Goal: Information Seeking & Learning: Learn about a topic

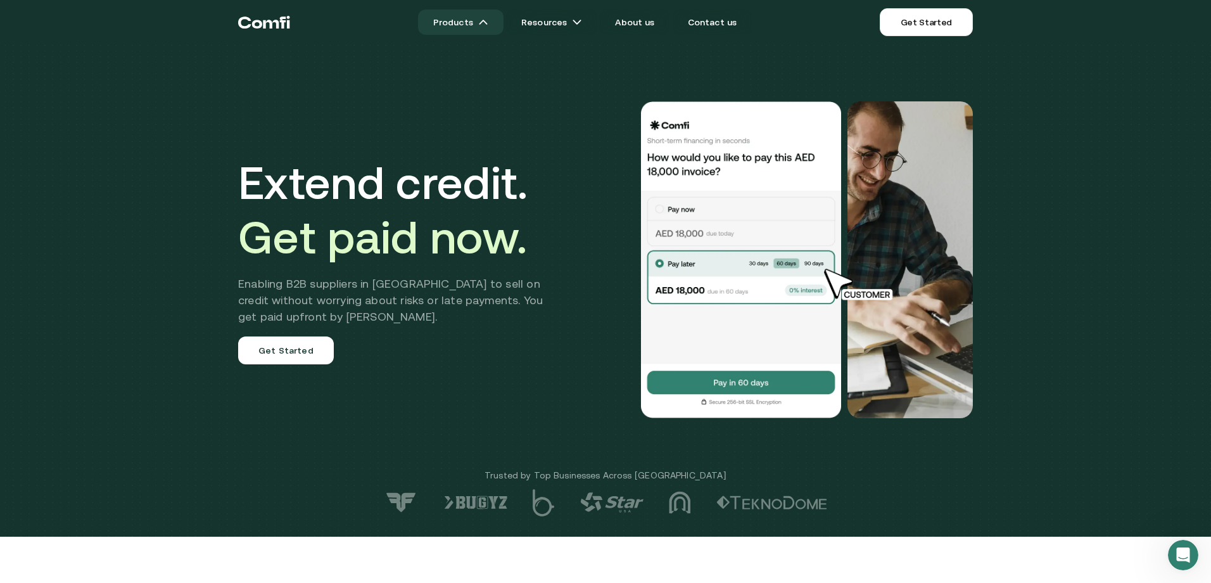
click at [465, 20] on link "Products" at bounding box center [460, 21] width 85 height 25
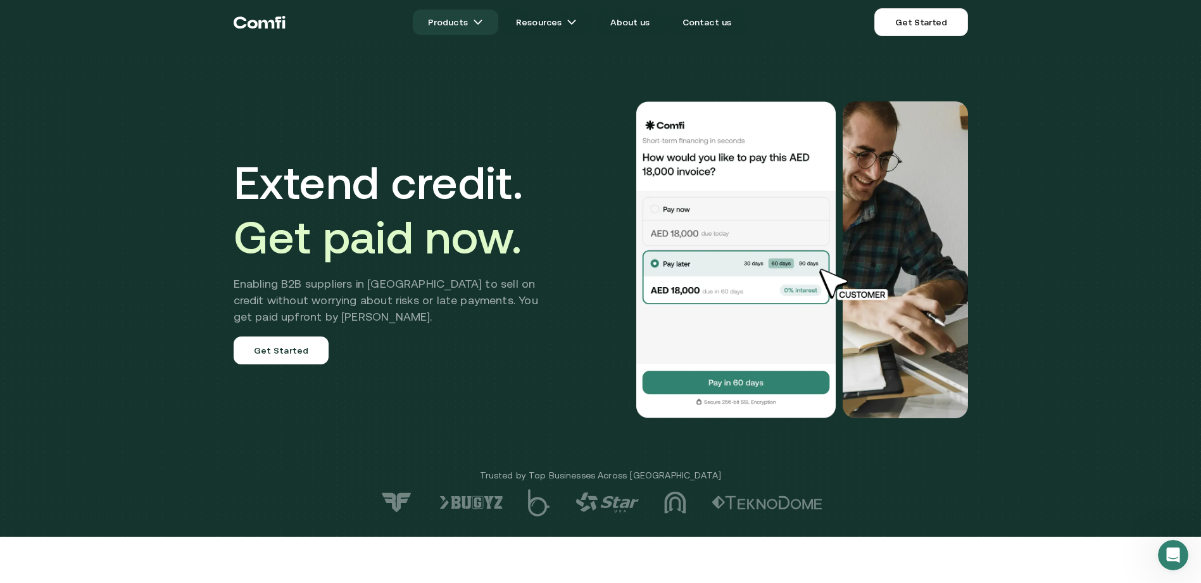
click at [481, 23] on img at bounding box center [478, 22] width 10 height 10
click at [464, 27] on link "Products" at bounding box center [455, 21] width 85 height 25
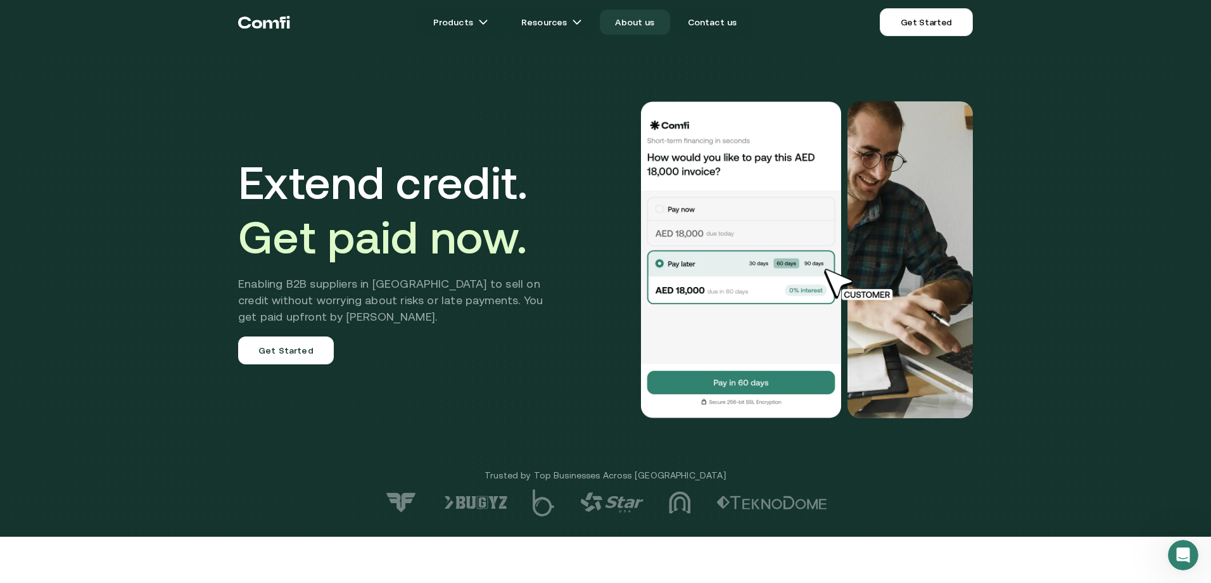
click at [657, 23] on link "About us" at bounding box center [635, 21] width 70 height 25
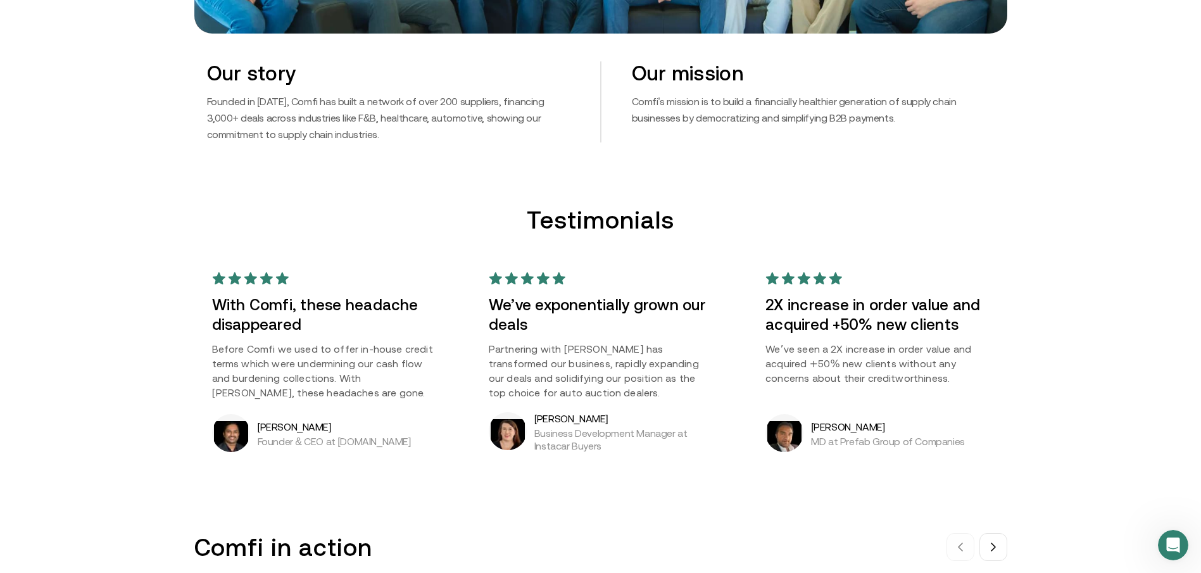
scroll to position [1142, 0]
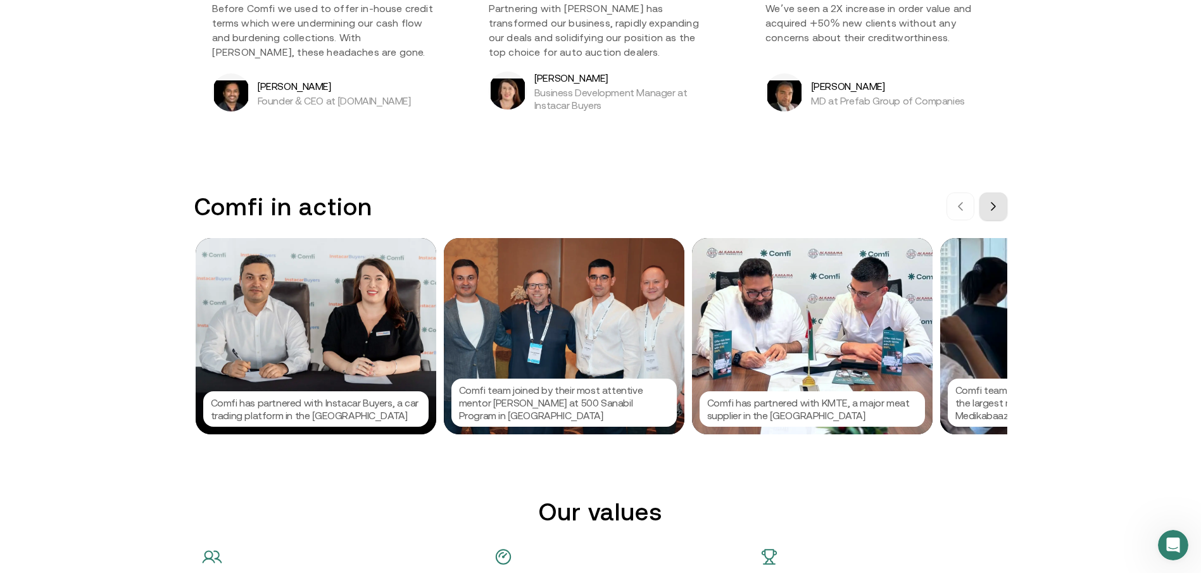
click at [1006, 208] on button at bounding box center [994, 207] width 28 height 28
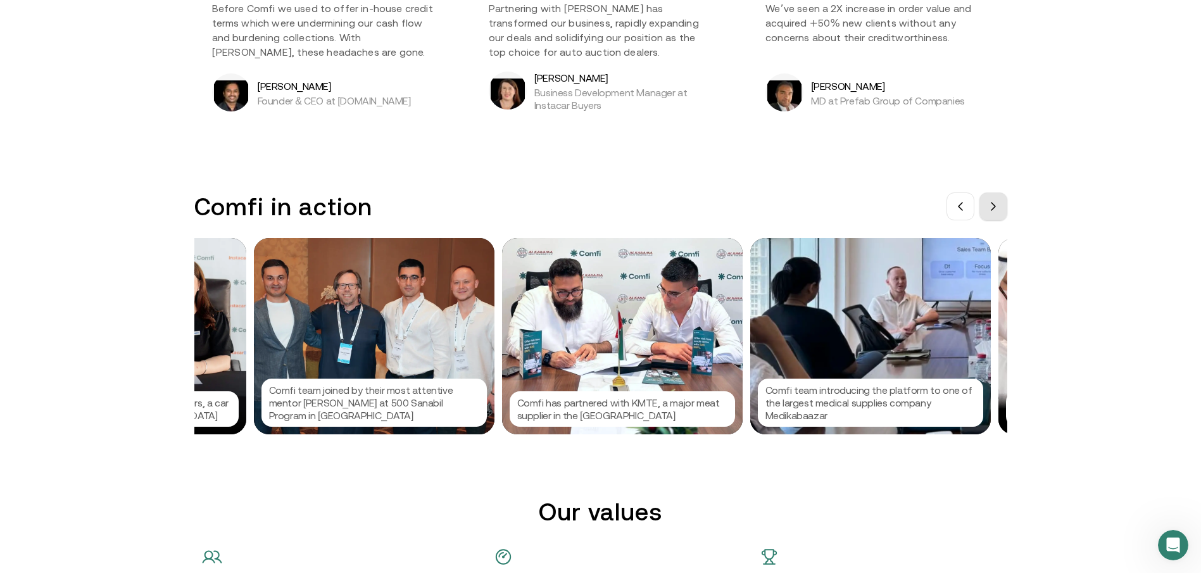
click at [1006, 208] on button at bounding box center [994, 207] width 28 height 28
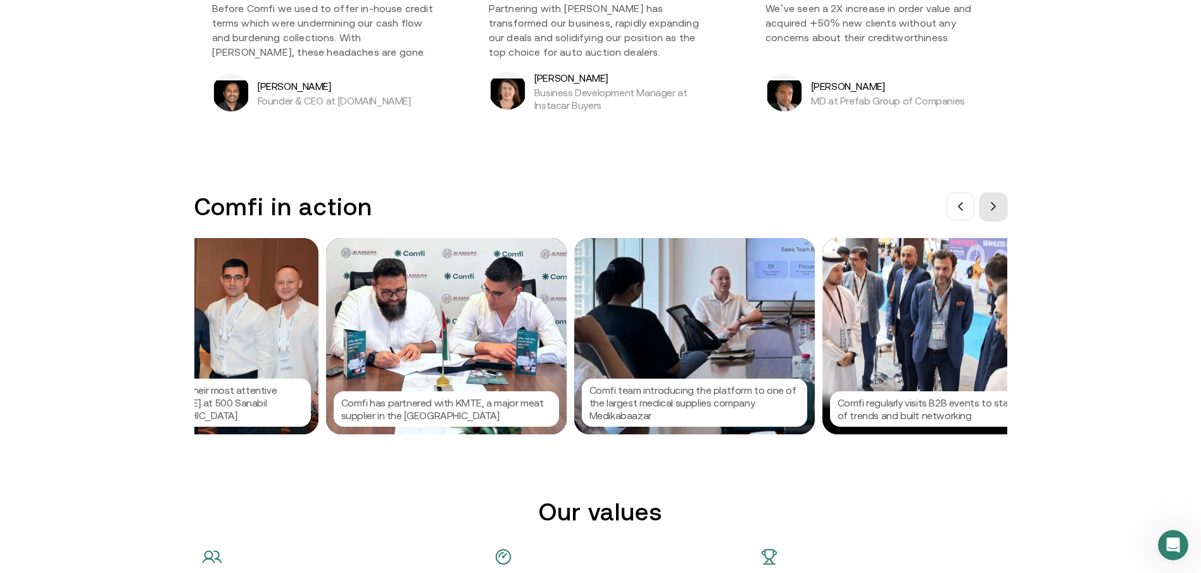
scroll to position [0, 380]
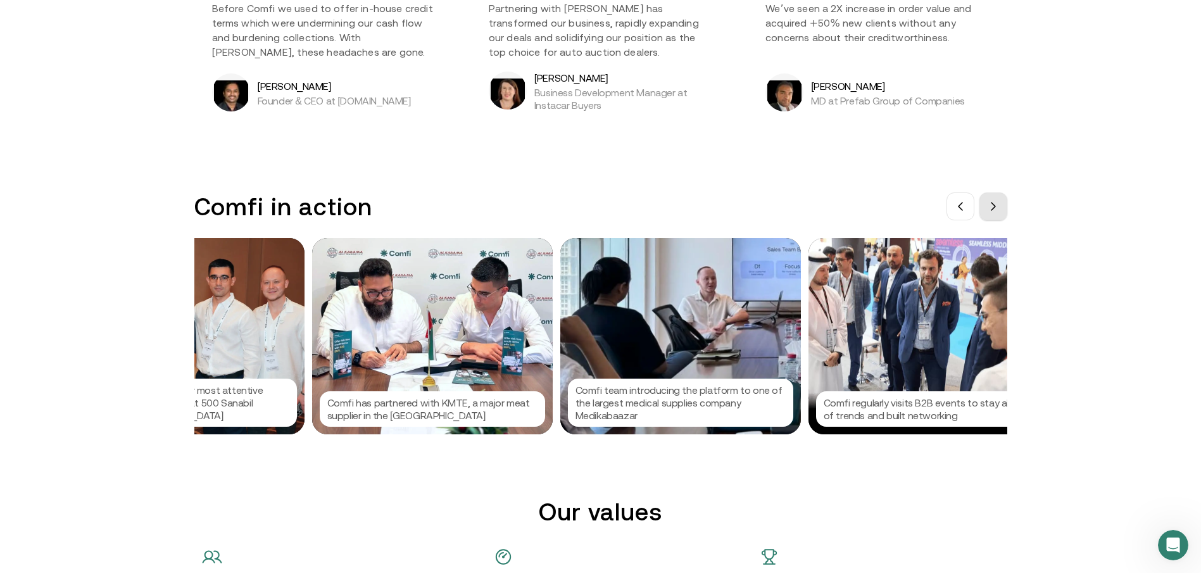
click at [1006, 208] on button at bounding box center [994, 207] width 28 height 28
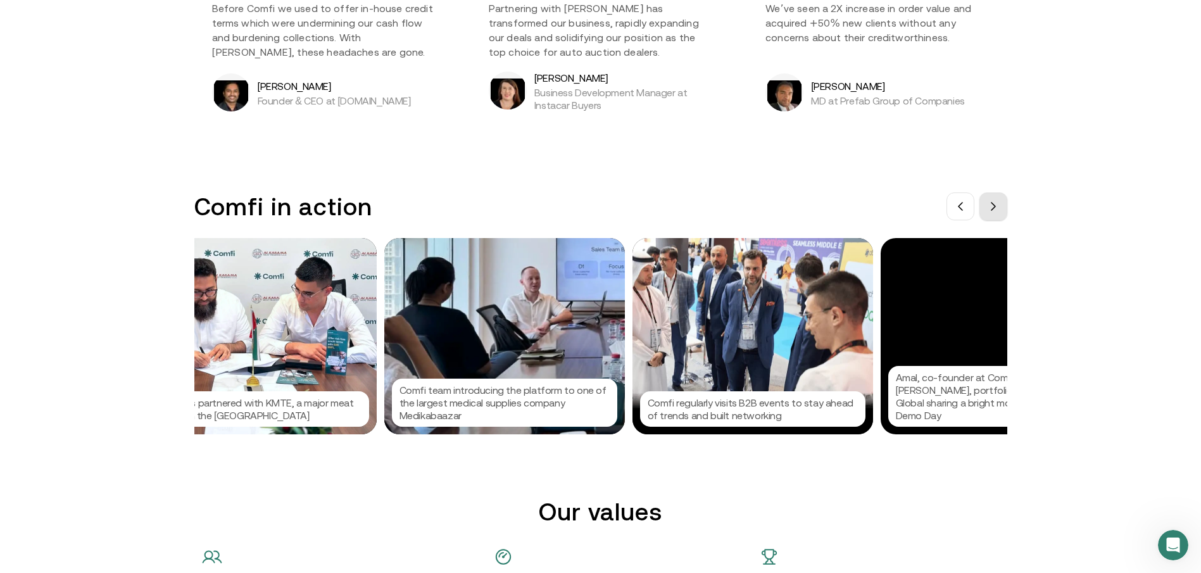
scroll to position [0, 570]
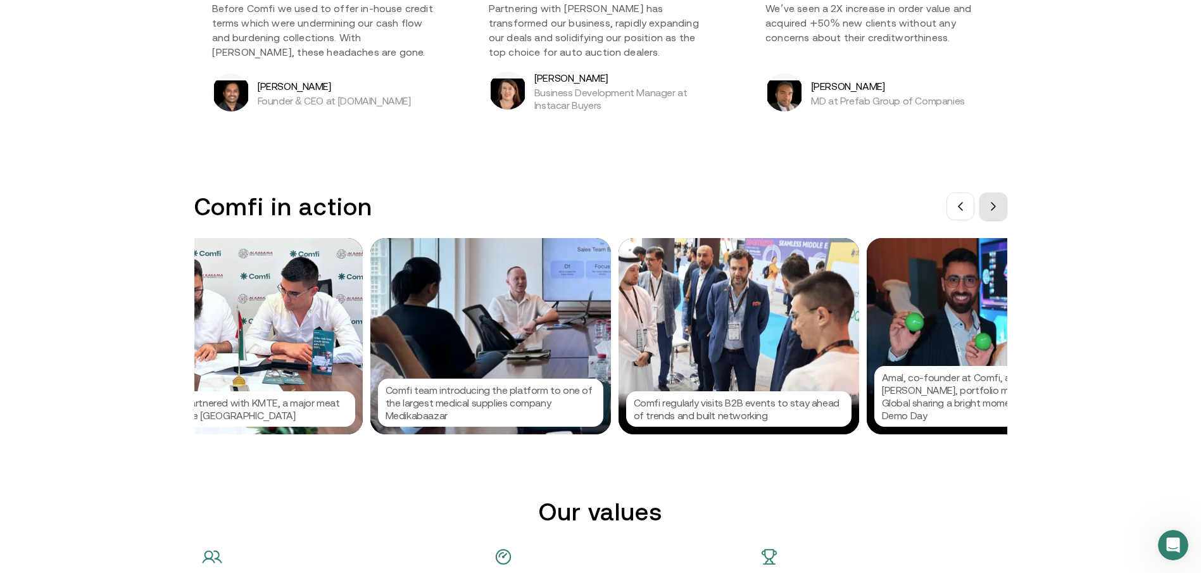
click at [1006, 208] on button at bounding box center [994, 207] width 28 height 28
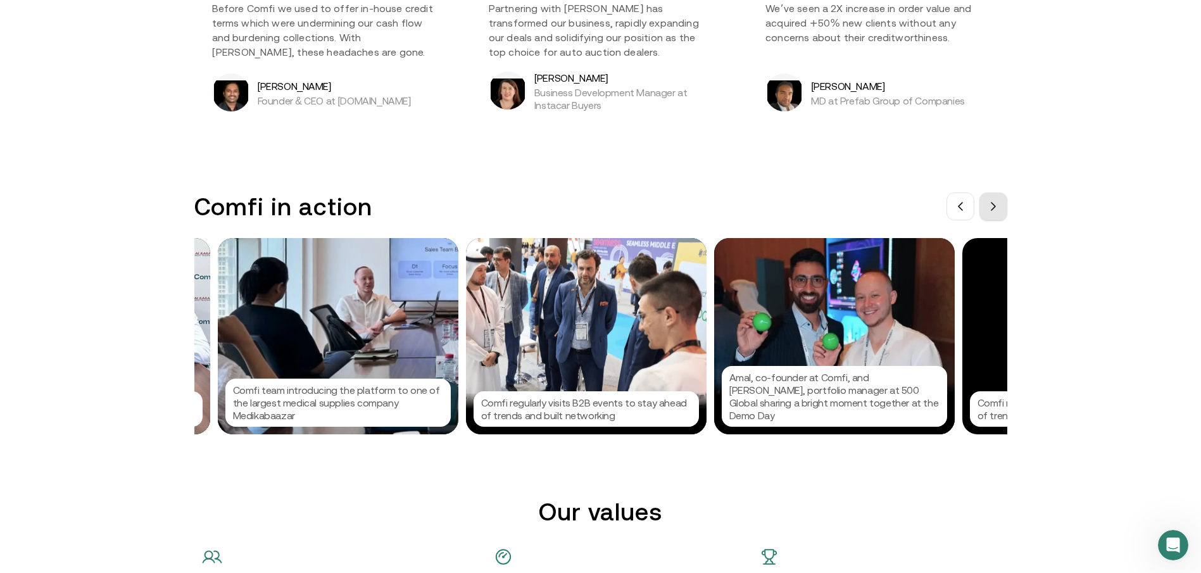
scroll to position [0, 760]
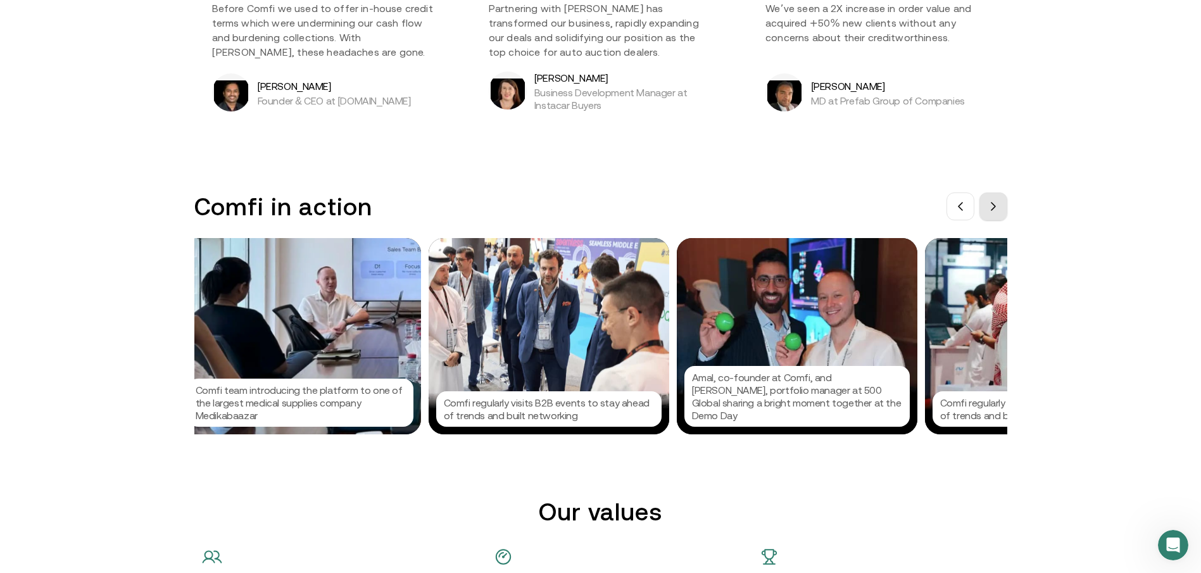
click at [1006, 208] on button at bounding box center [994, 207] width 28 height 28
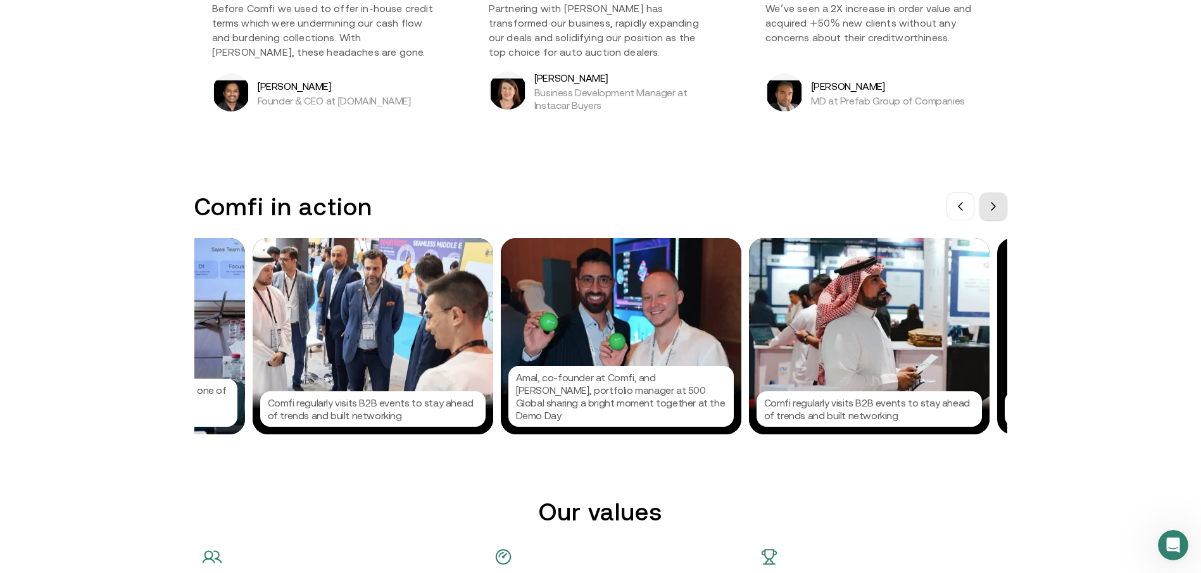
scroll to position [0, 950]
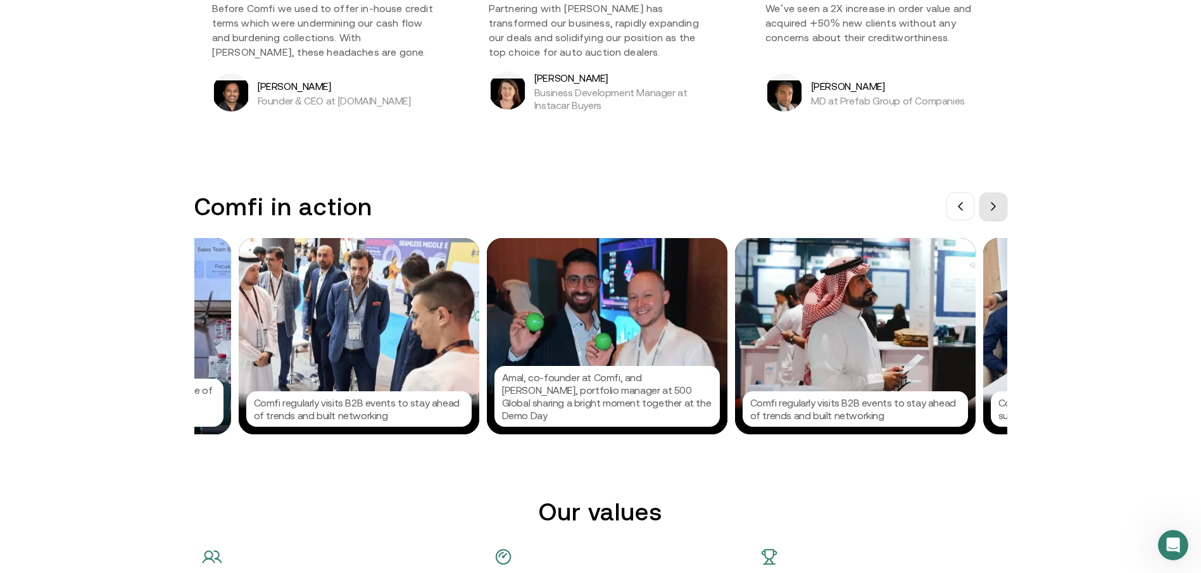
click at [1006, 208] on button at bounding box center [994, 207] width 28 height 28
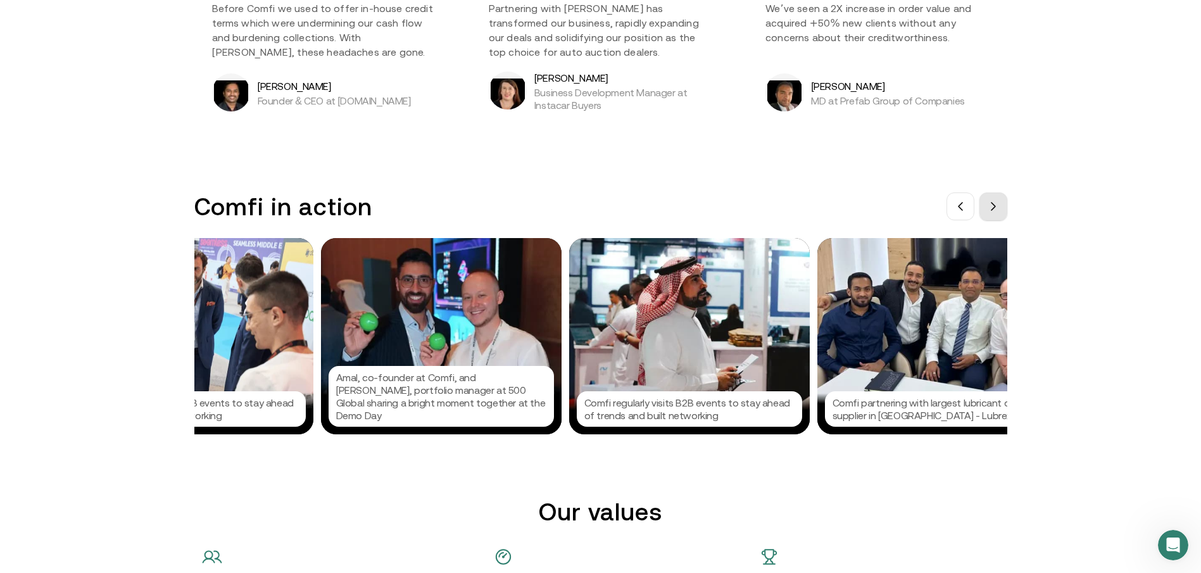
scroll to position [0, 1140]
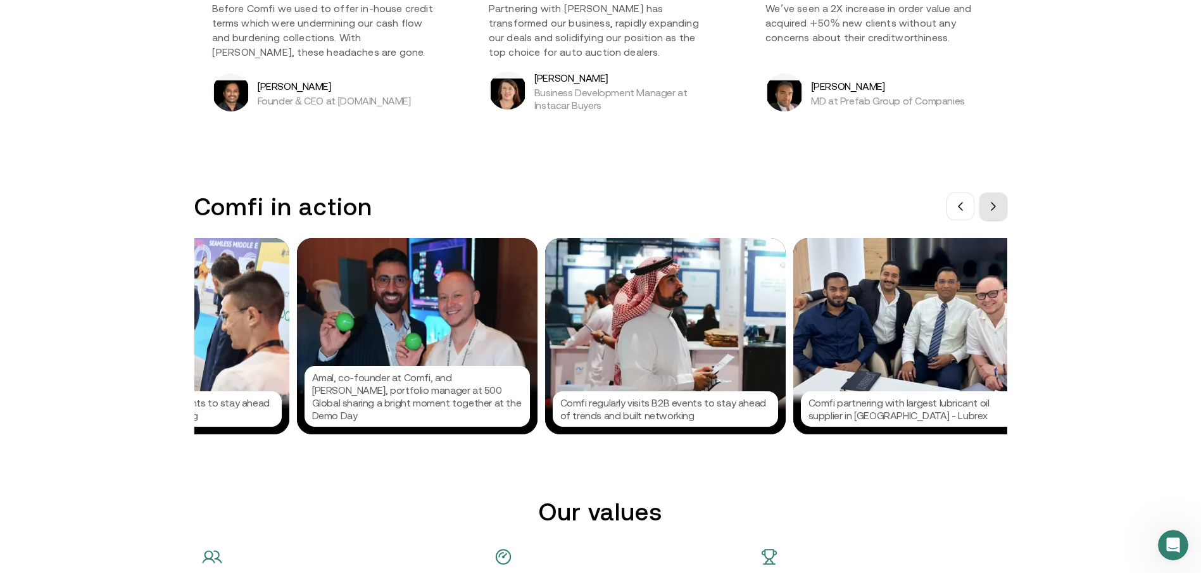
click at [1006, 208] on button at bounding box center [994, 207] width 28 height 28
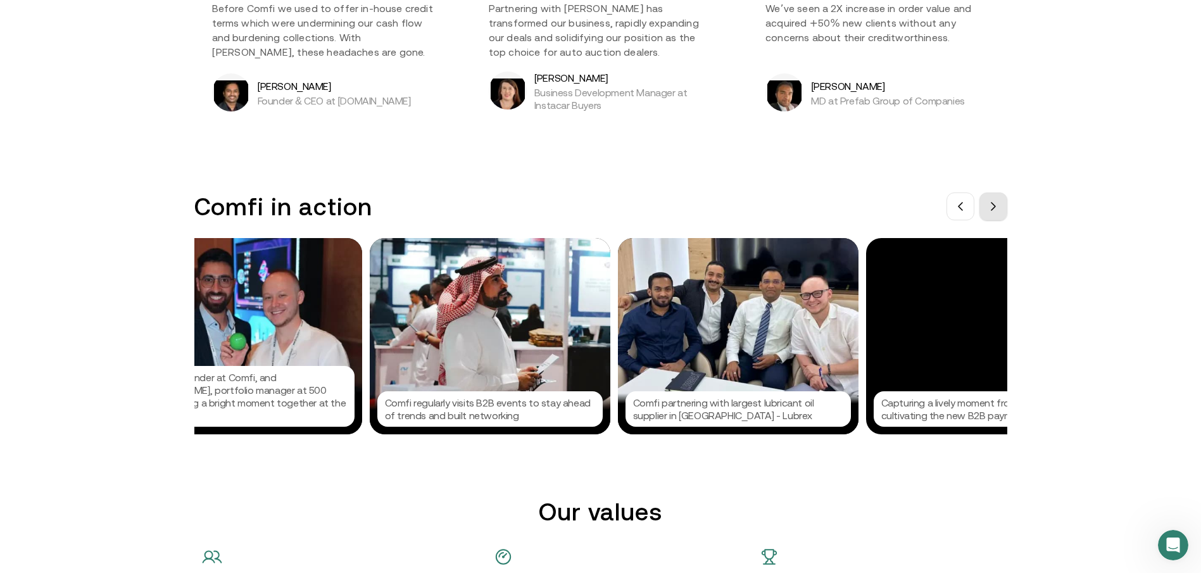
scroll to position [0, 1330]
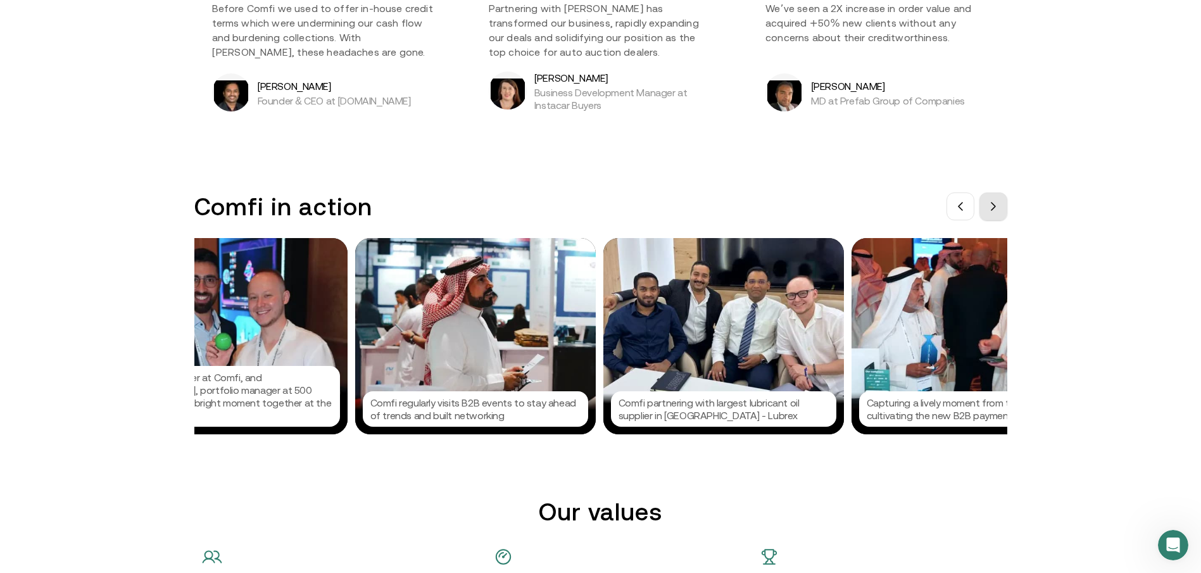
click at [1006, 208] on button at bounding box center [994, 207] width 28 height 28
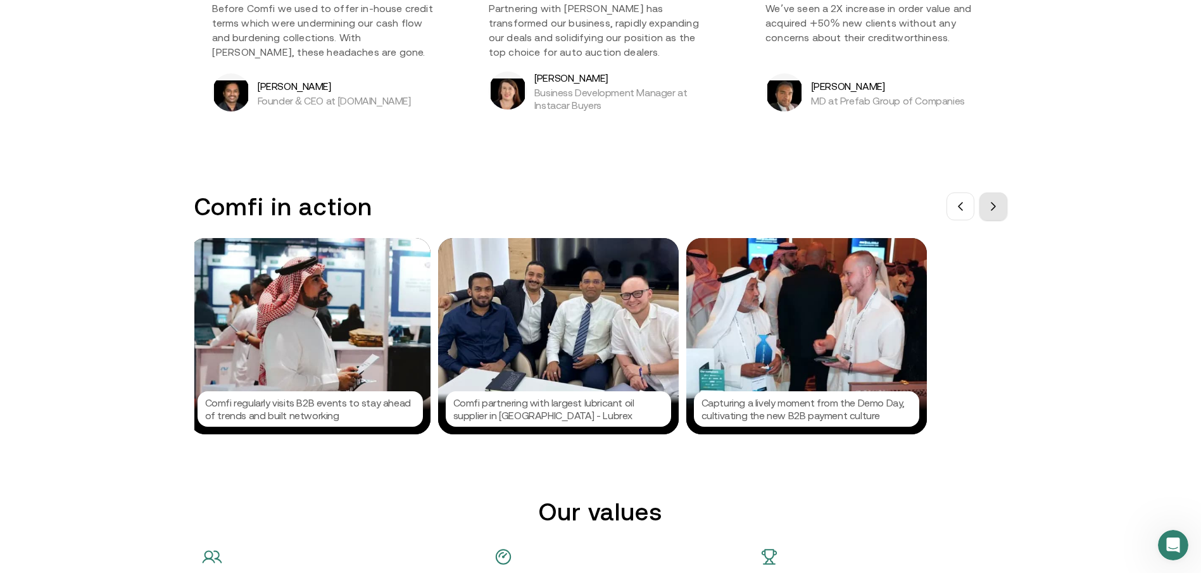
scroll to position [0, 1520]
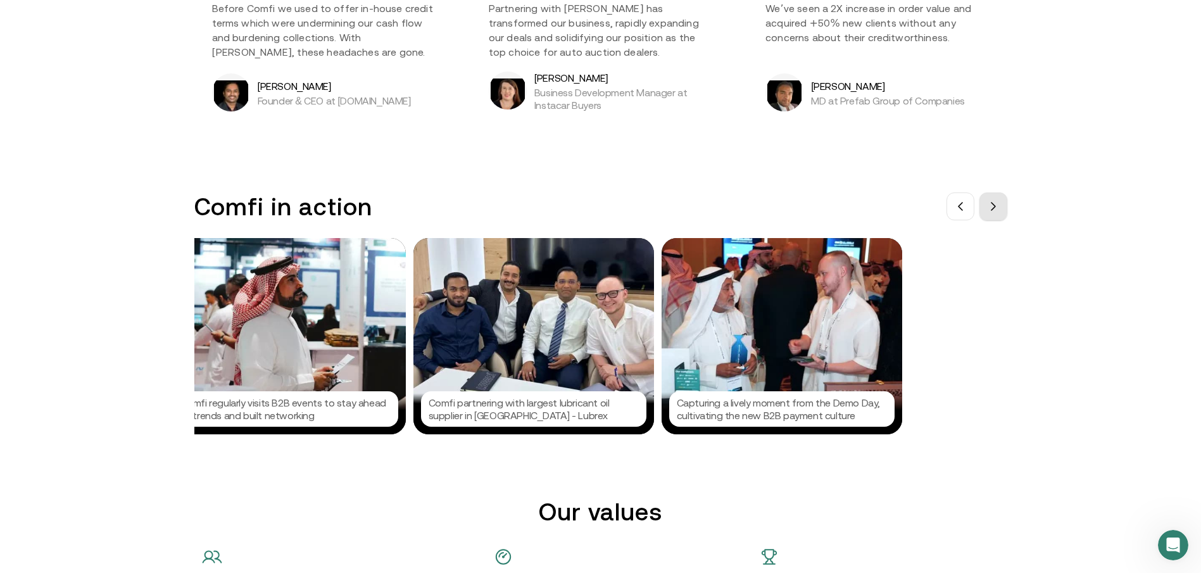
click at [1006, 208] on button at bounding box center [994, 207] width 28 height 28
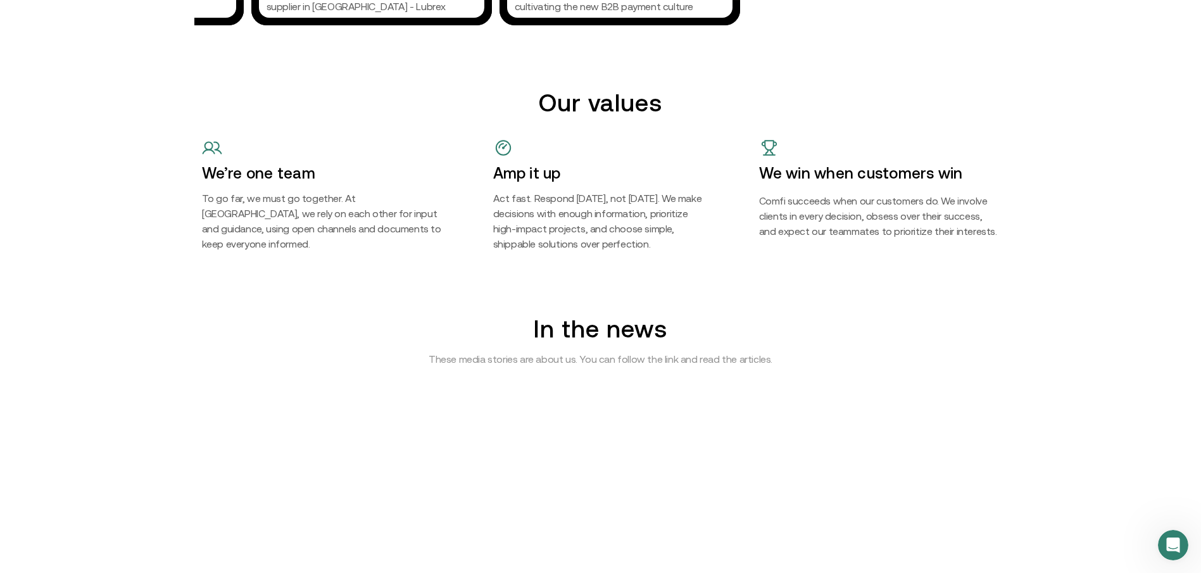
scroll to position [0, 0]
